Goal: Task Accomplishment & Management: Use online tool/utility

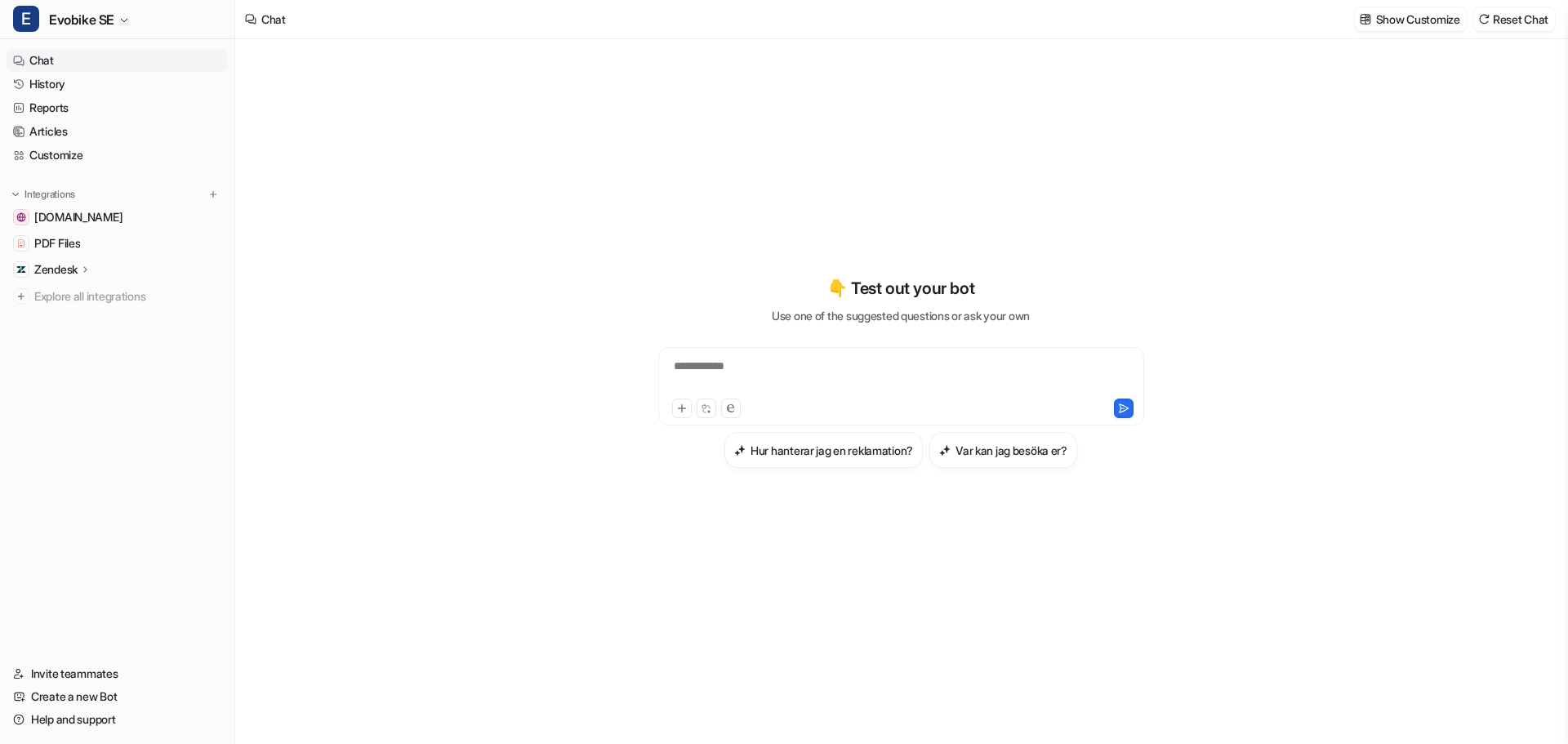
click at [46, 271] on p "Zendesk" at bounding box center [56, 269] width 43 height 16
click at [73, 315] on p "Sources" at bounding box center [69, 316] width 42 height 16
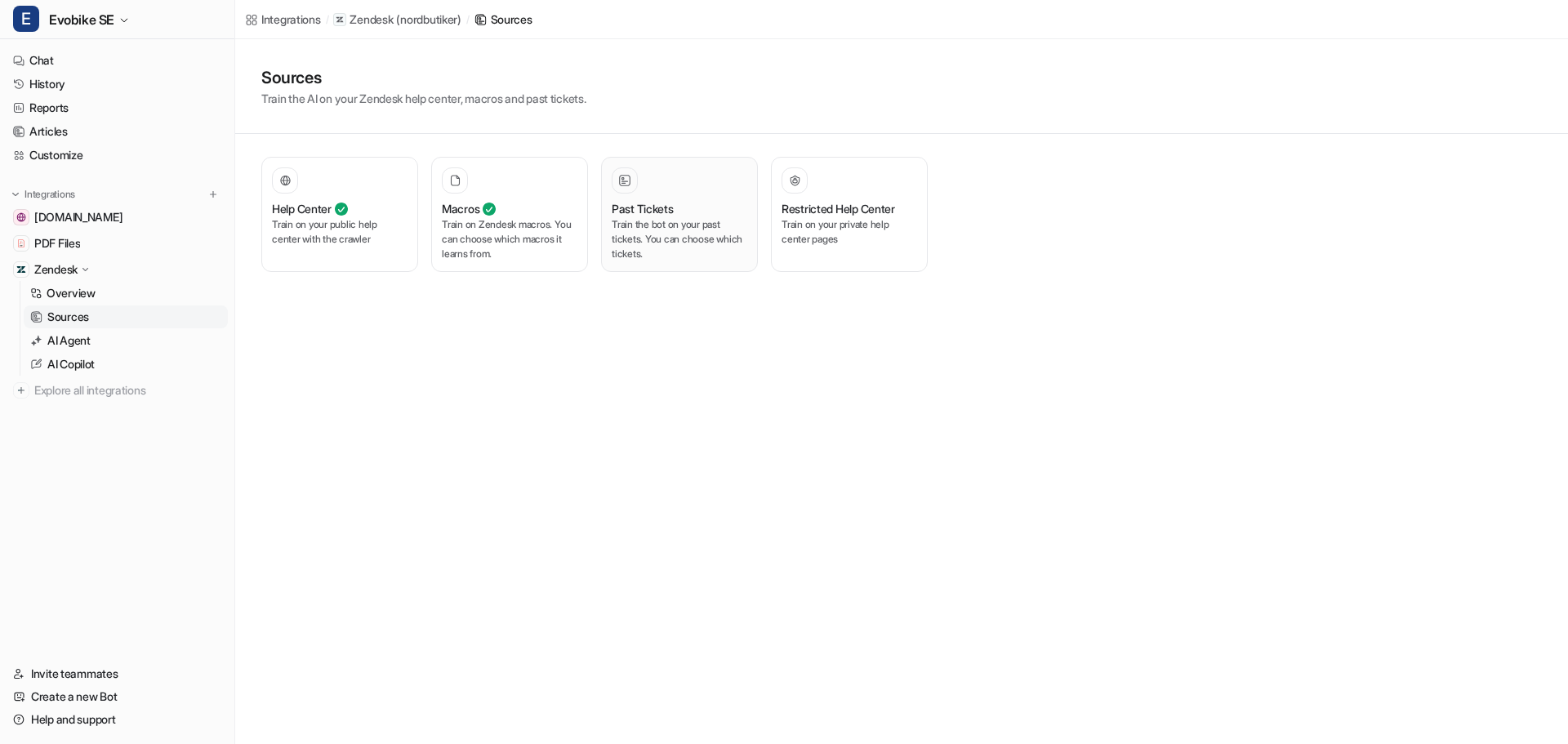
click at [695, 225] on p "Train the bot on your past tickets. You can choose which tickets." at bounding box center [679, 239] width 136 height 44
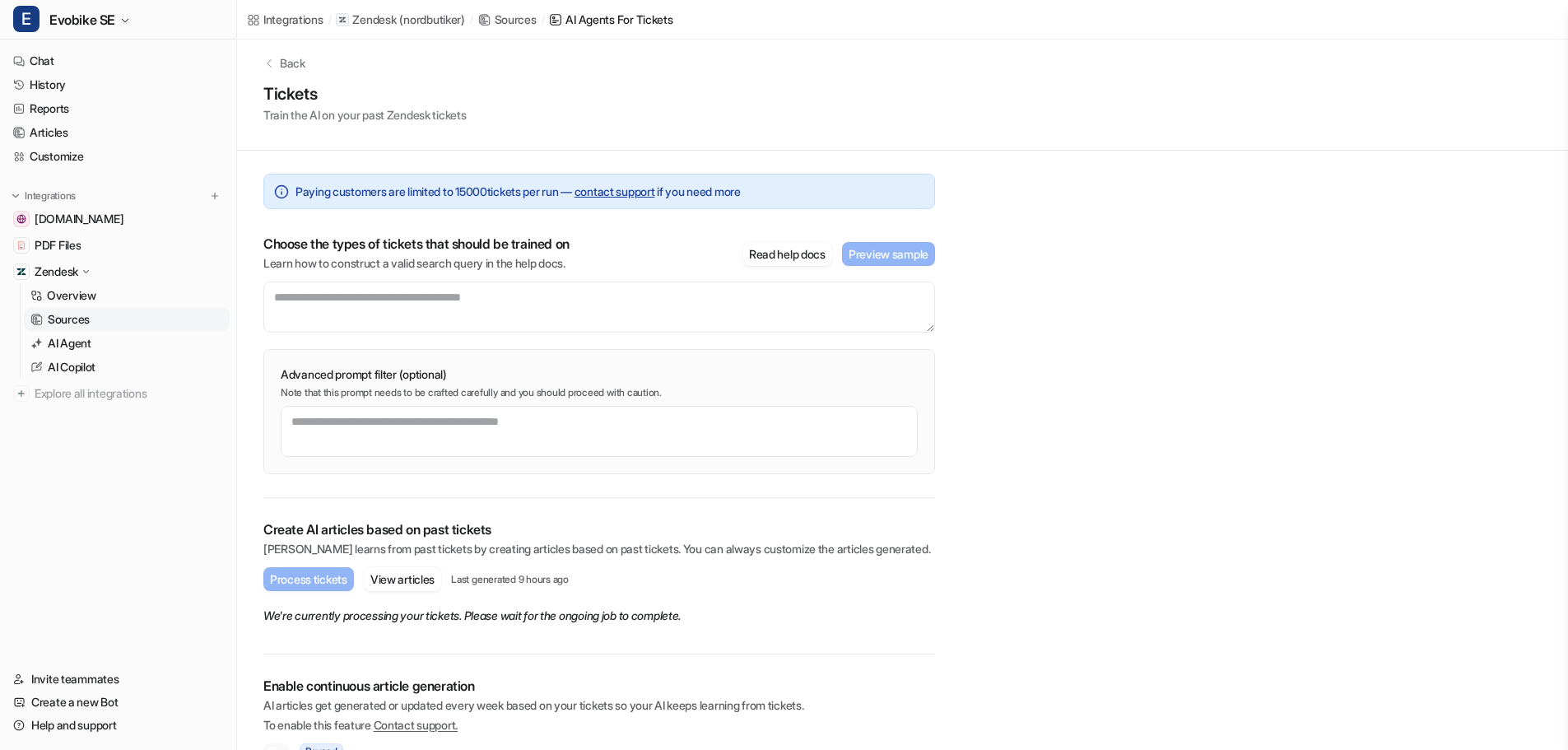
scroll to position [46, 0]
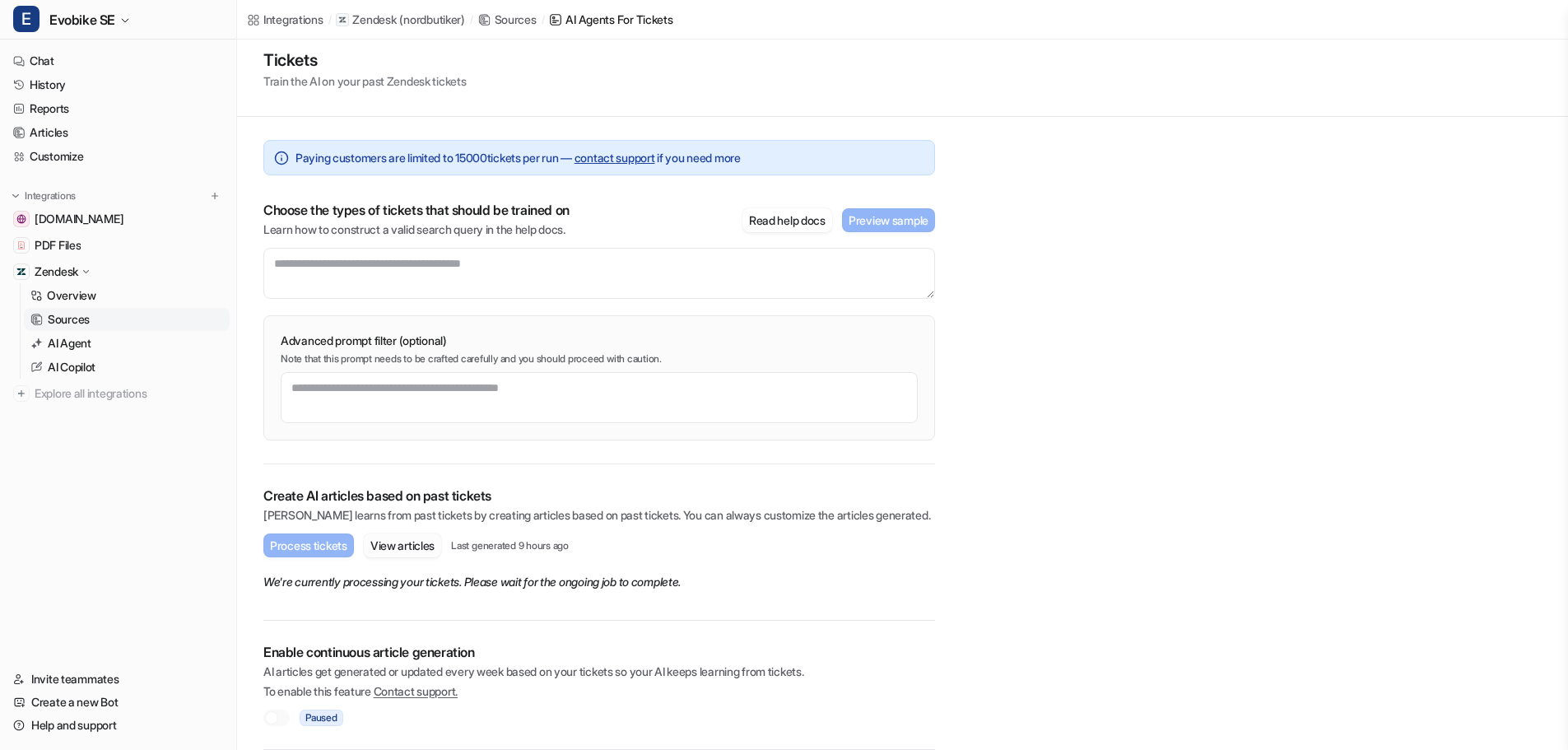
click at [432, 551] on button "View articles" at bounding box center [403, 544] width 77 height 24
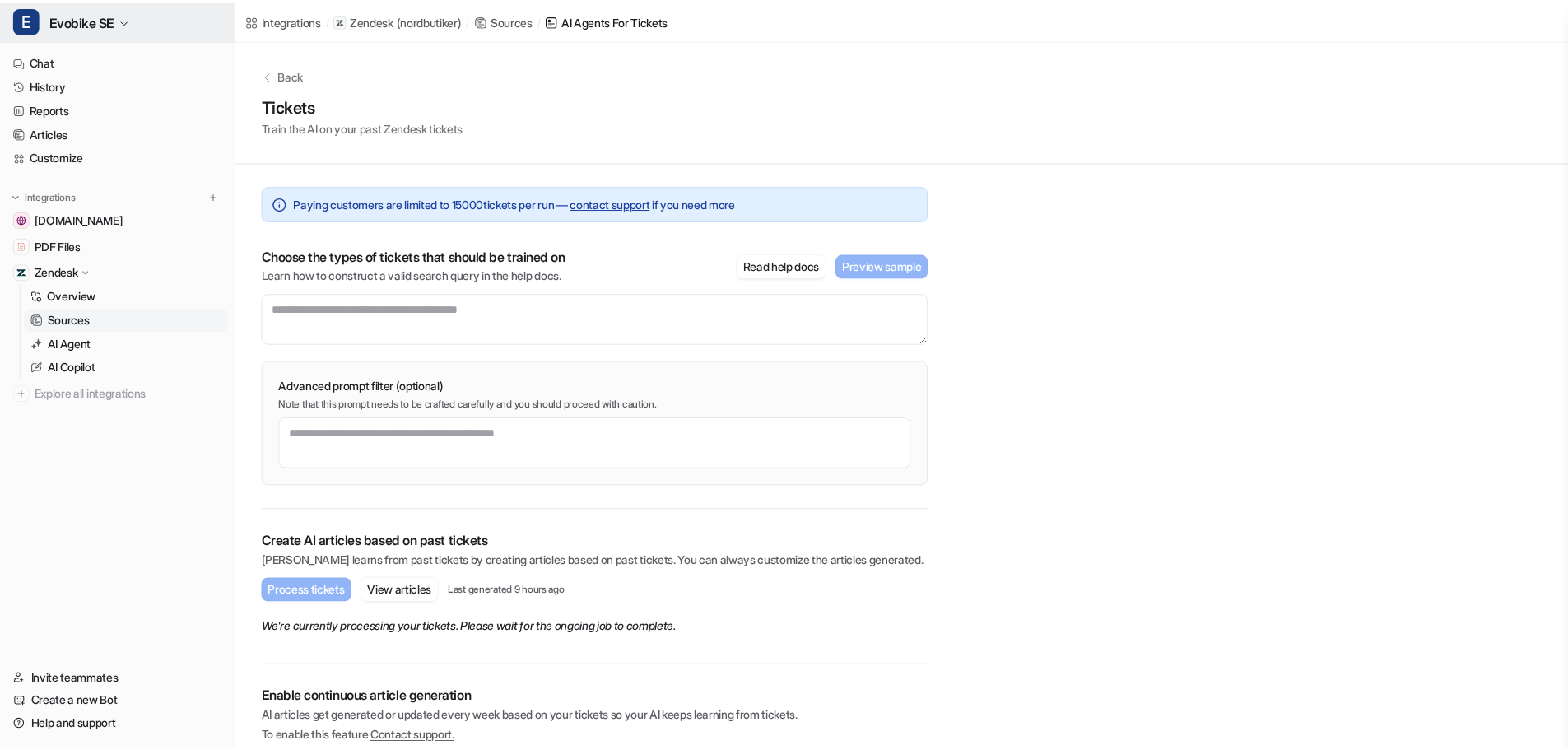
scroll to position [46, 0]
